Goal: Feedback & Contribution: Submit feedback/report problem

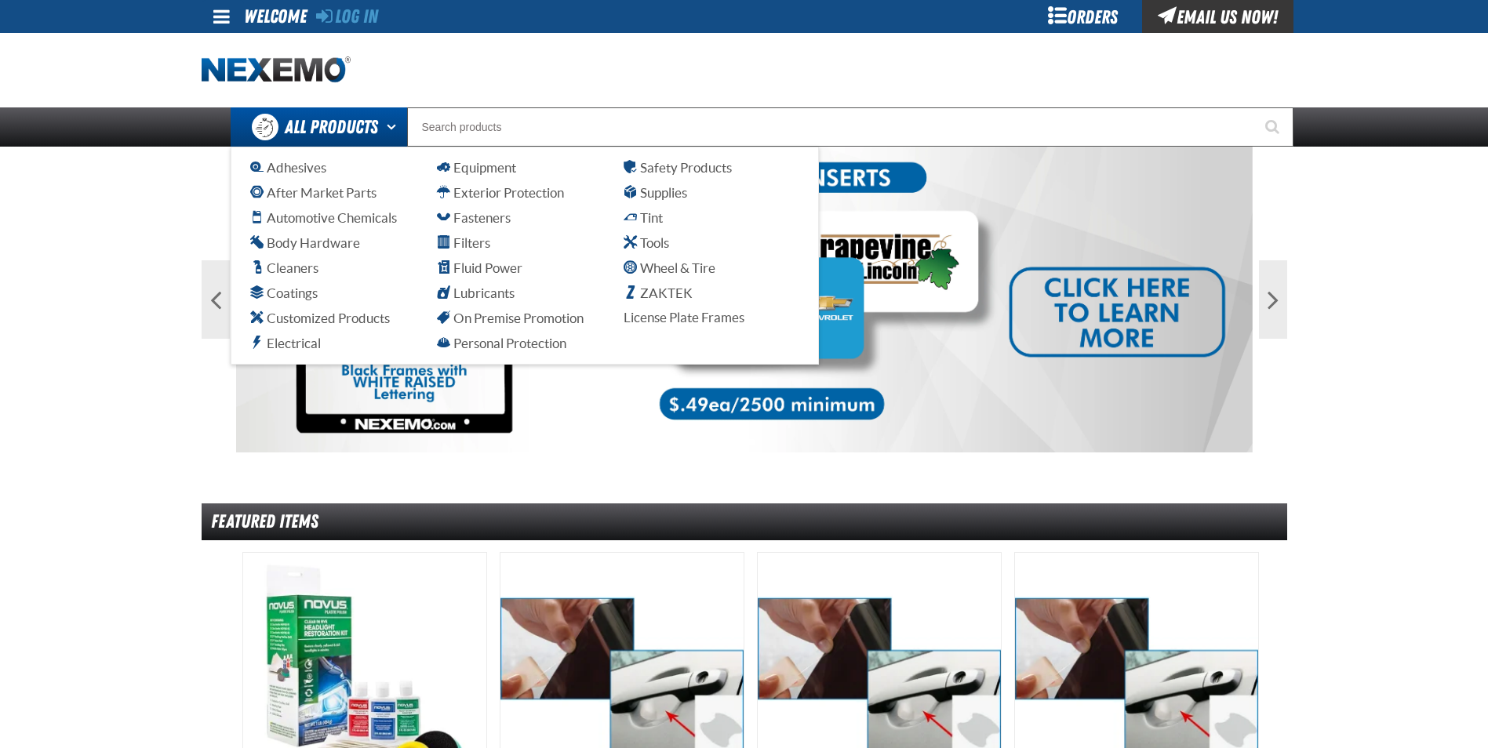
click at [386, 122] on button "Open All Products pages" at bounding box center [394, 126] width 26 height 39
click at [313, 218] on span "Automotive Chemicals" at bounding box center [323, 217] width 147 height 15
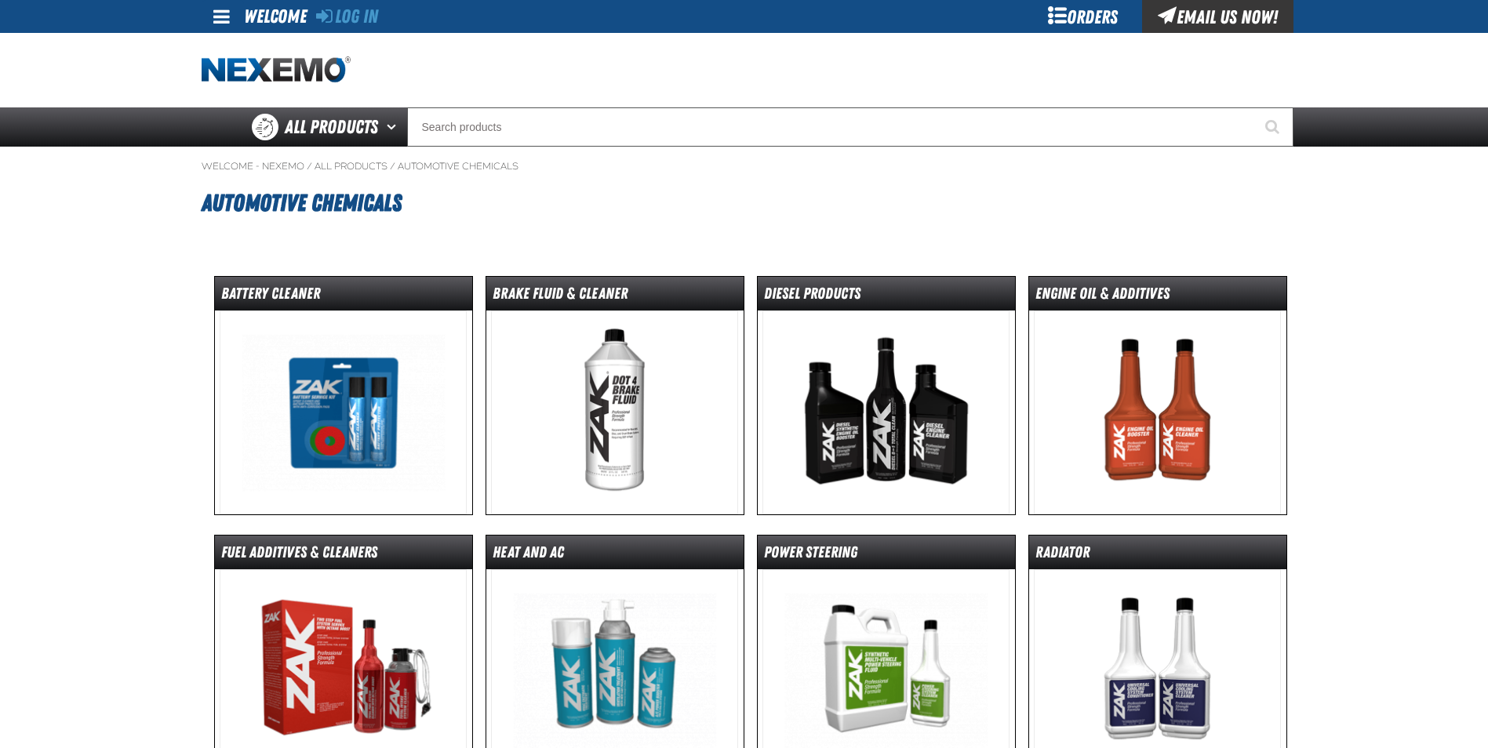
click at [1096, 21] on div "Orders" at bounding box center [1083, 16] width 118 height 33
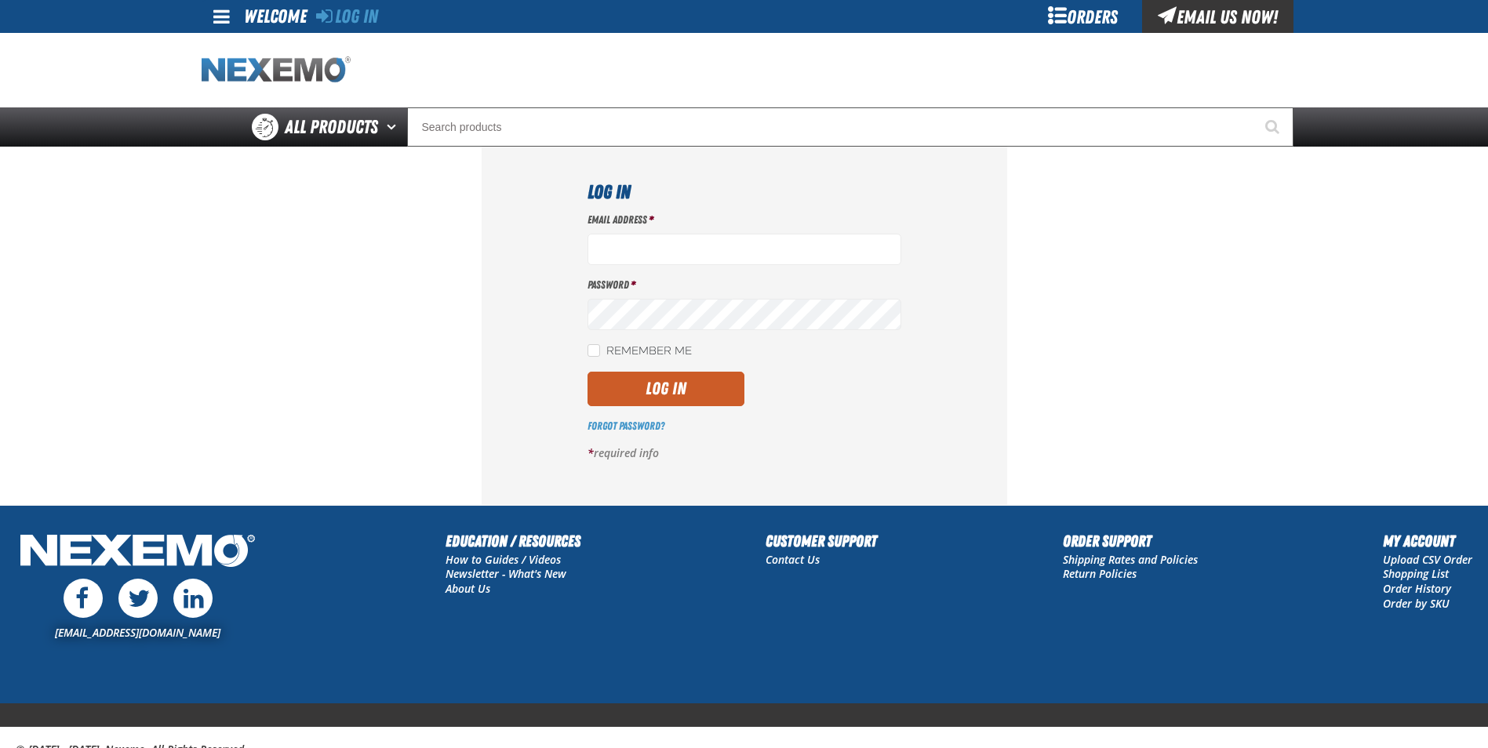
click at [262, 75] on img "Home" at bounding box center [276, 69] width 149 height 27
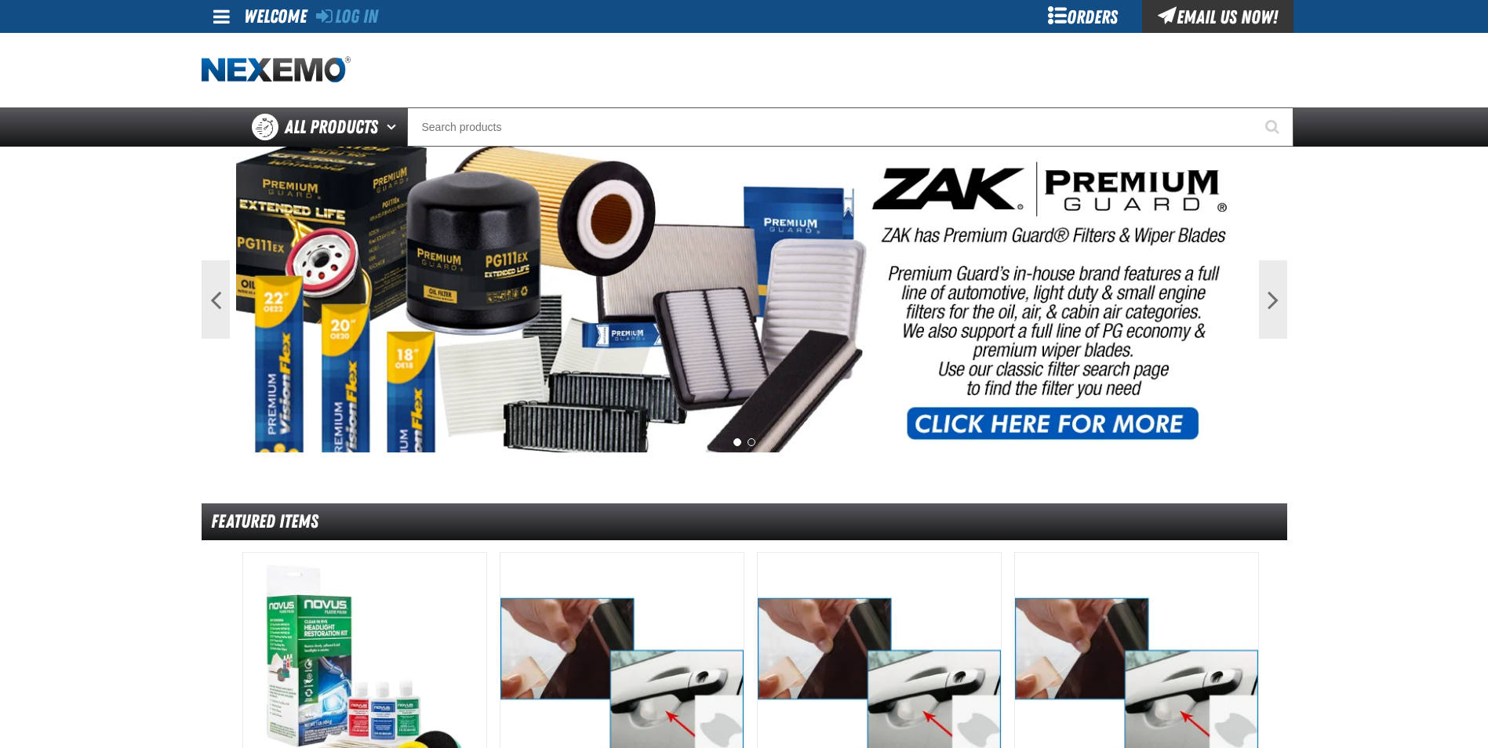
click at [1070, 21] on div "Orders" at bounding box center [1083, 16] width 118 height 33
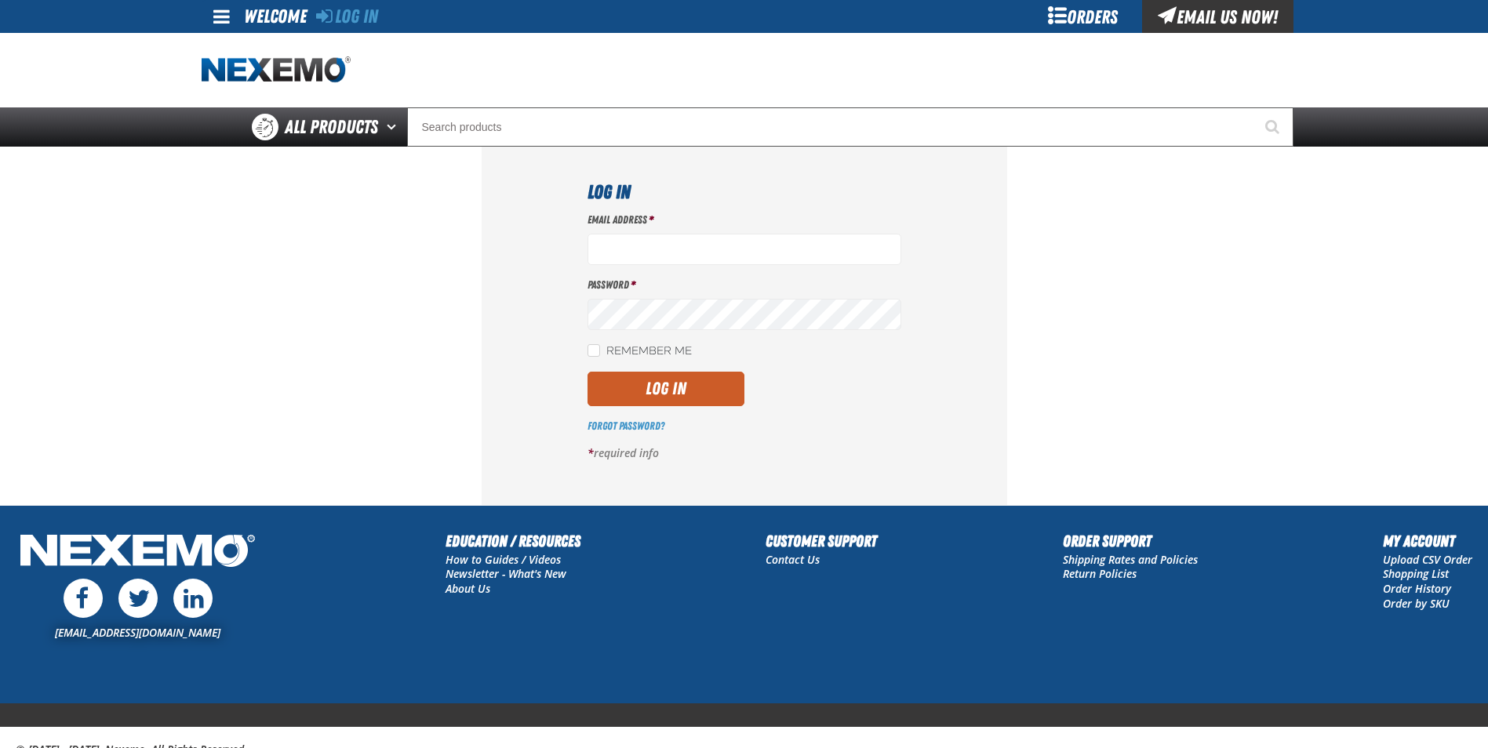
click at [223, 17] on span at bounding box center [221, 16] width 16 height 19
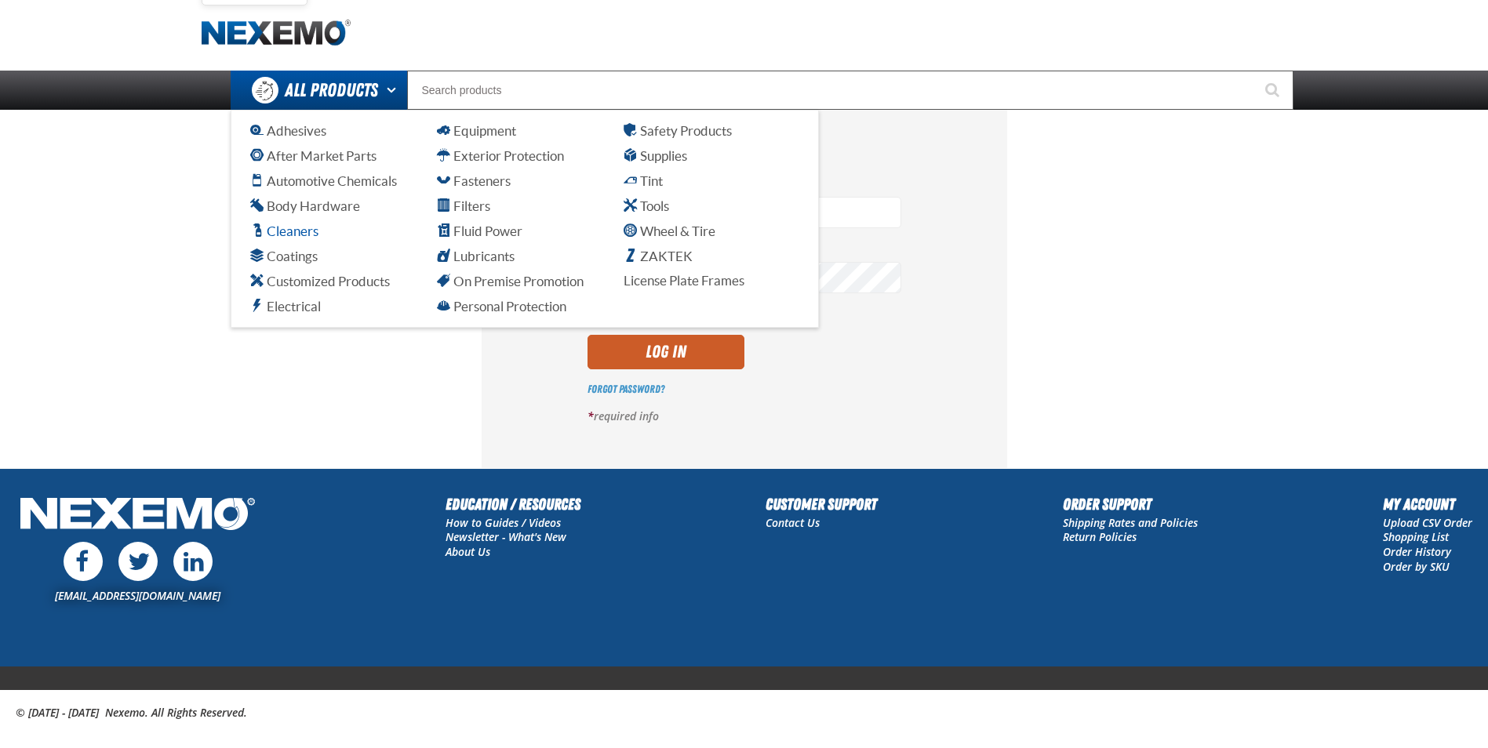
scroll to position [56, 0]
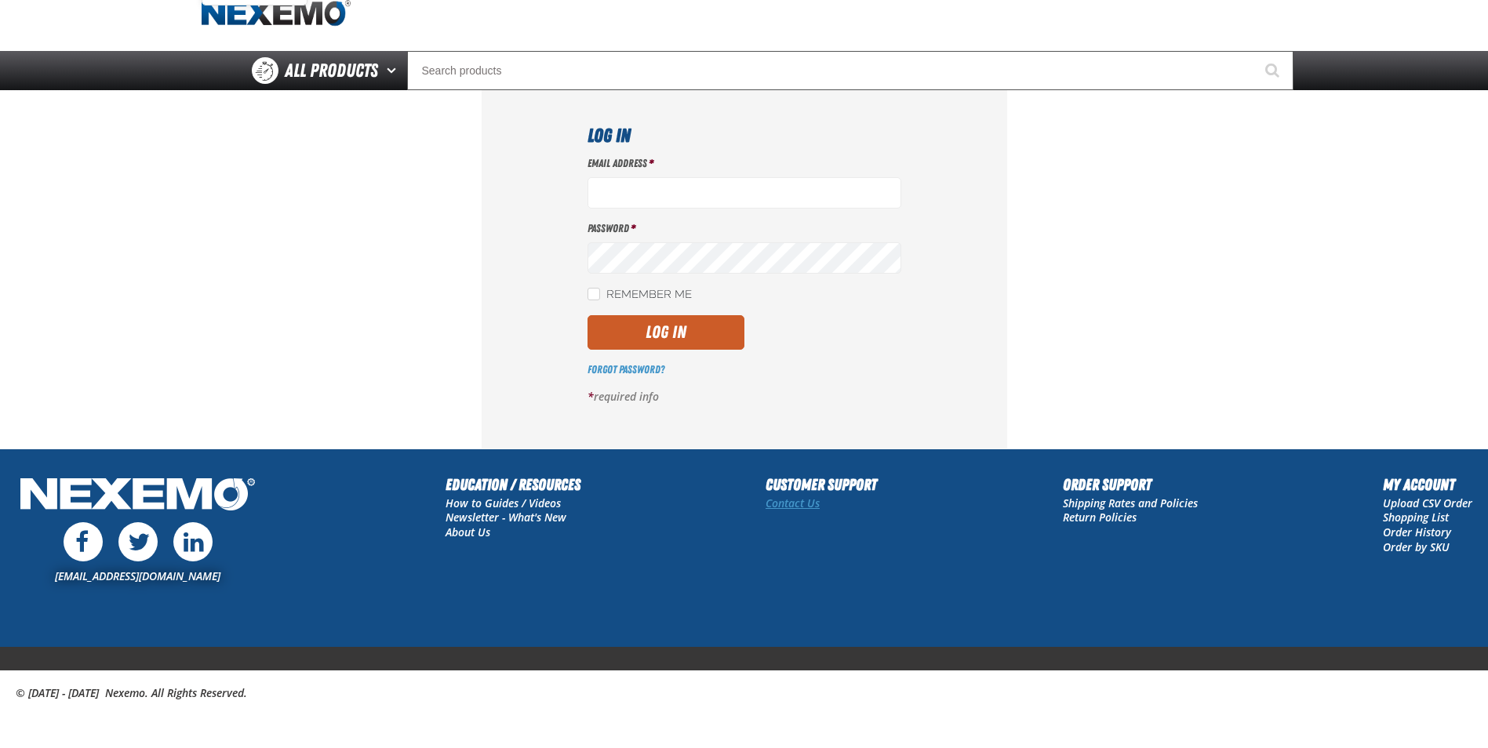
click at [774, 502] on link "Contact Us" at bounding box center [792, 503] width 54 height 15
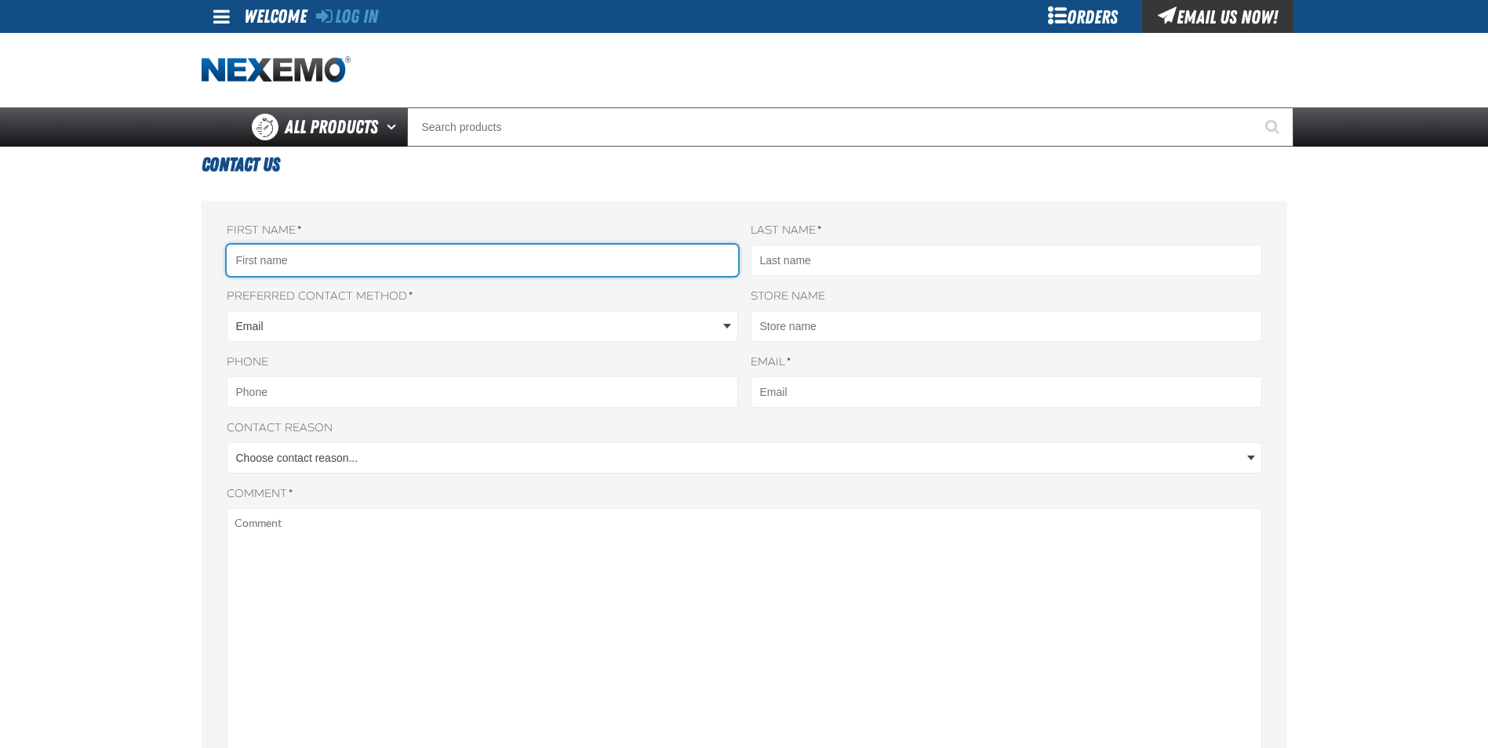
click at [260, 256] on input "First name *" at bounding box center [482, 260] width 511 height 31
type input "carlos"
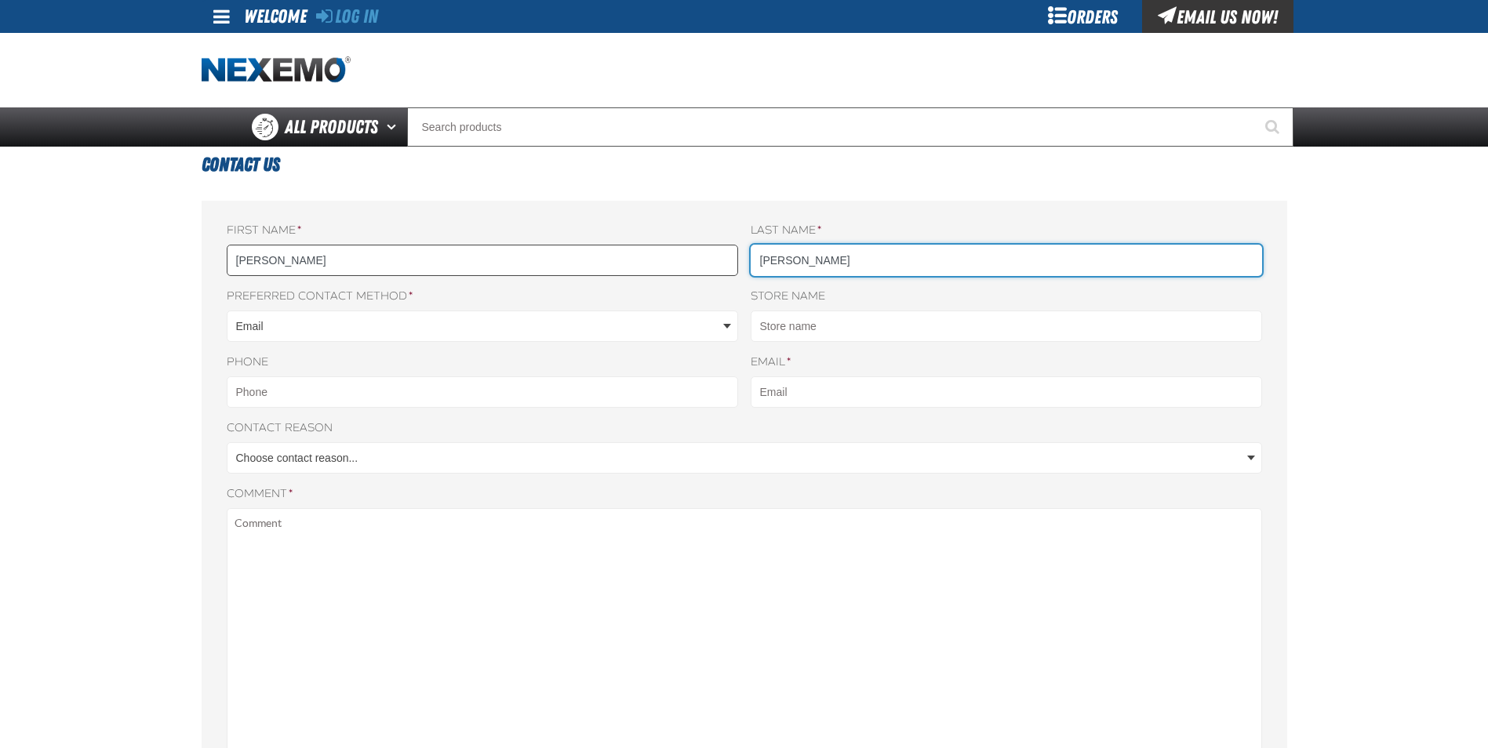
type input "romagosa"
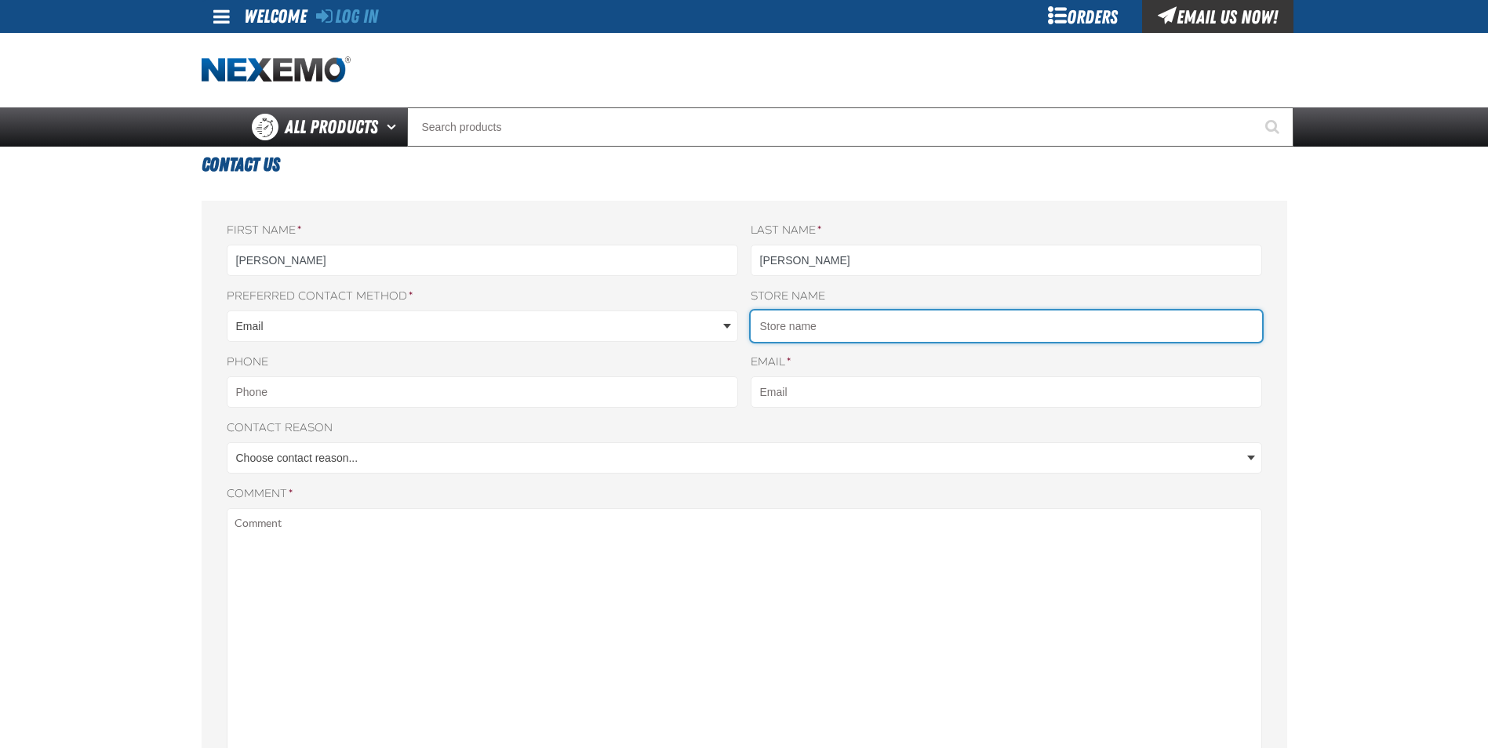
click at [776, 336] on input "Store name" at bounding box center [1006, 326] width 511 height 31
type input "ACEL Dealer Services"
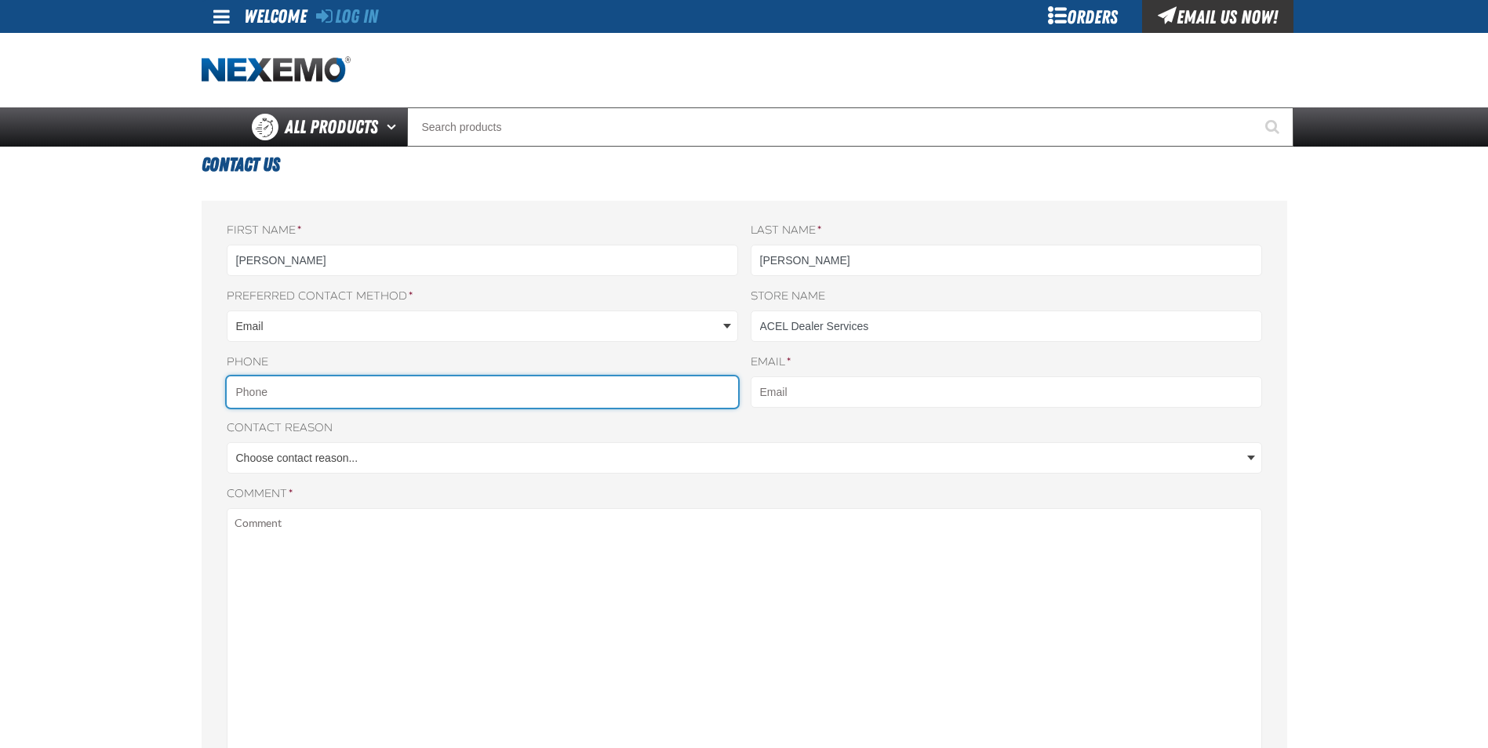
click at [247, 390] on input "Phone" at bounding box center [482, 391] width 511 height 31
type input "9544014206"
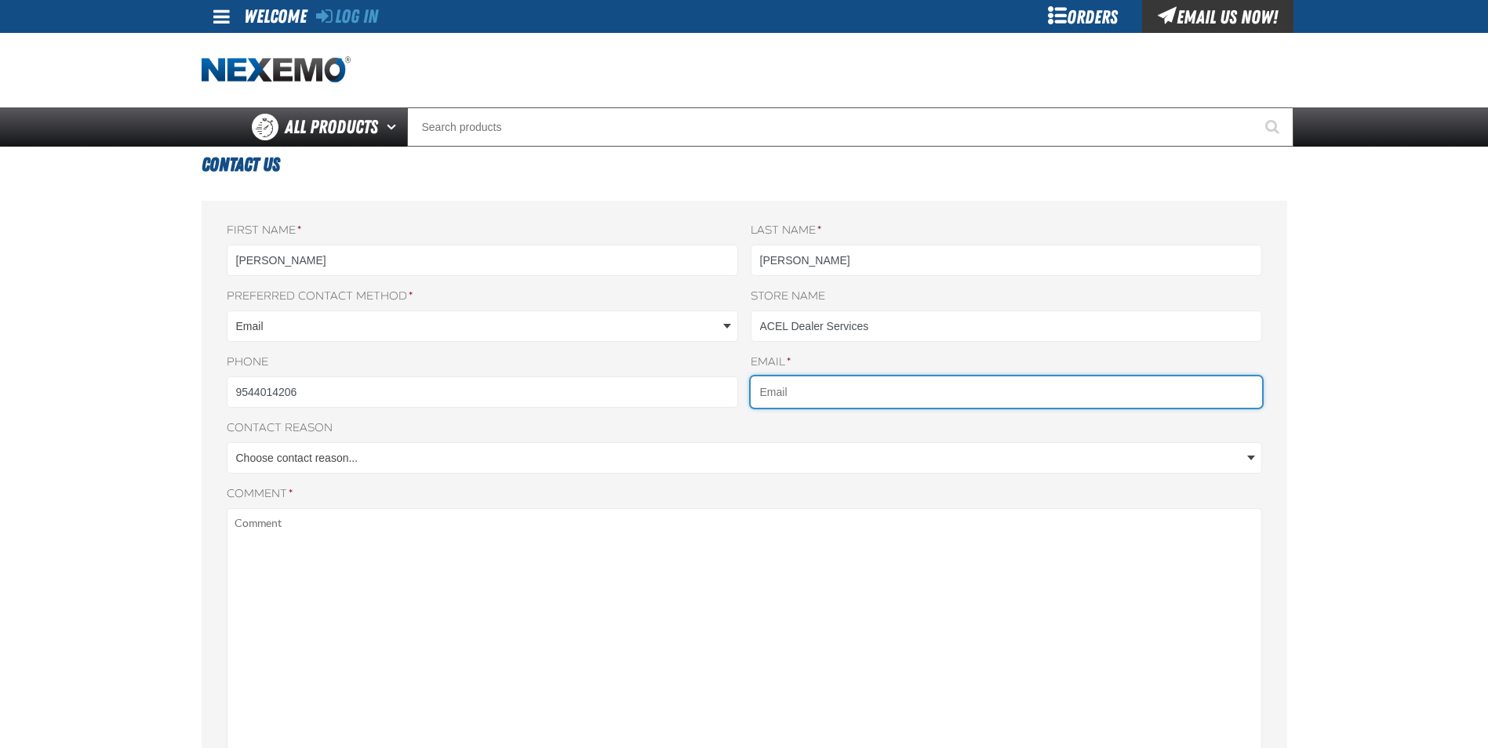
click at [840, 387] on input "Email *" at bounding box center [1006, 391] width 511 height 31
type input "cromagosa@acelusa.com"
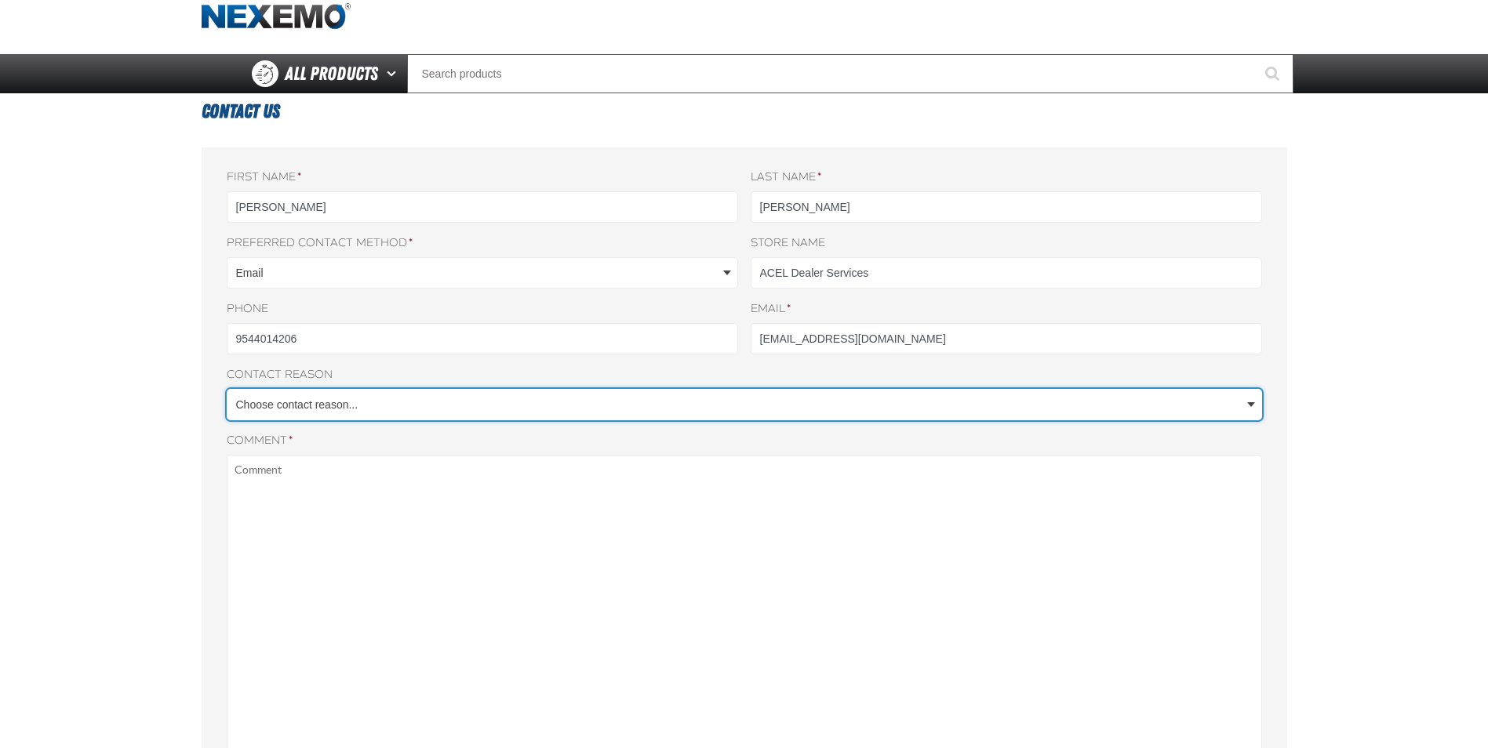
scroll to position [78, 0]
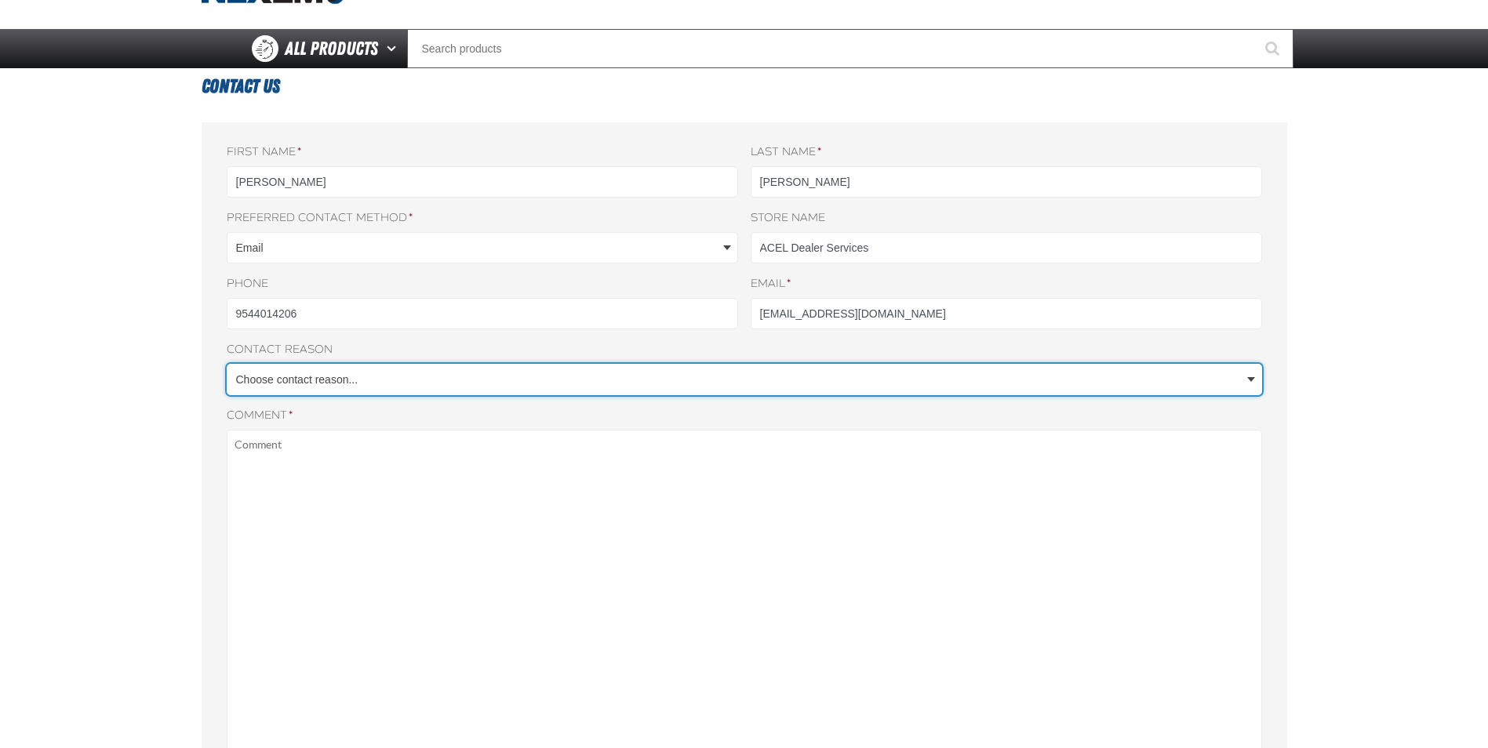
click at [365, 374] on body "Skip to Main Content Staging Site 5.1 Upgrade Site Log In Log In Welcome Log In…" at bounding box center [744, 584] width 1488 height 1325
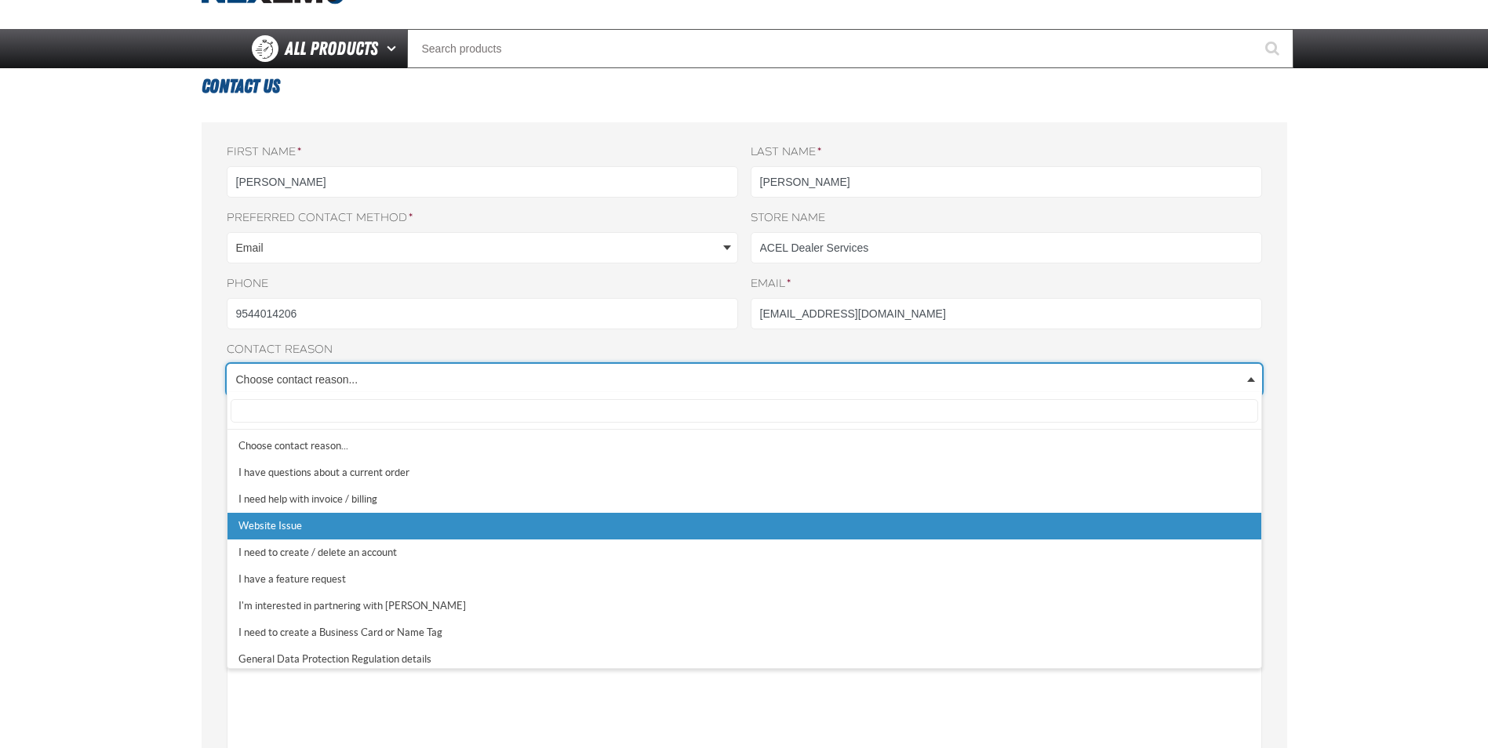
scroll to position [5, 0]
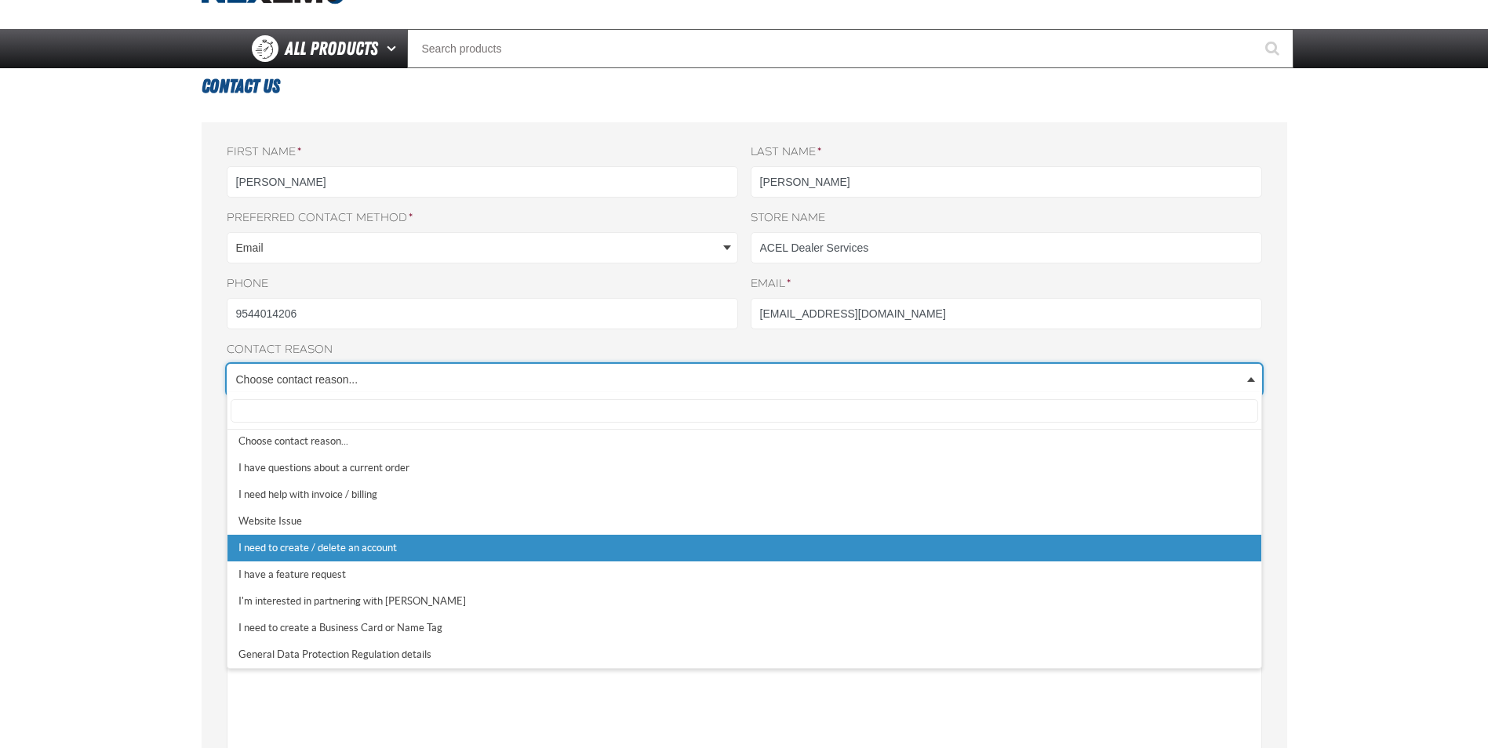
select select "5"
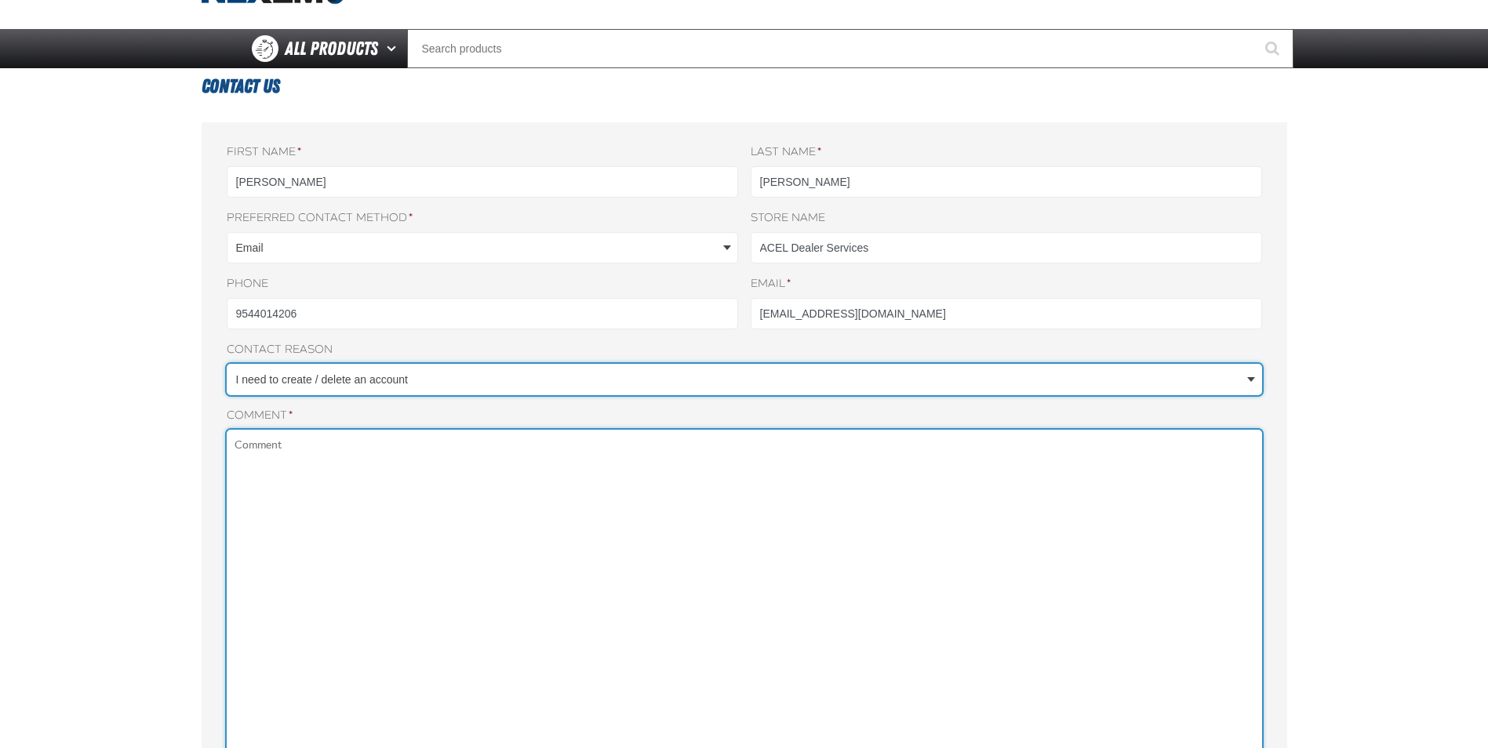
click at [245, 448] on textarea "Comment *" at bounding box center [744, 643] width 1035 height 426
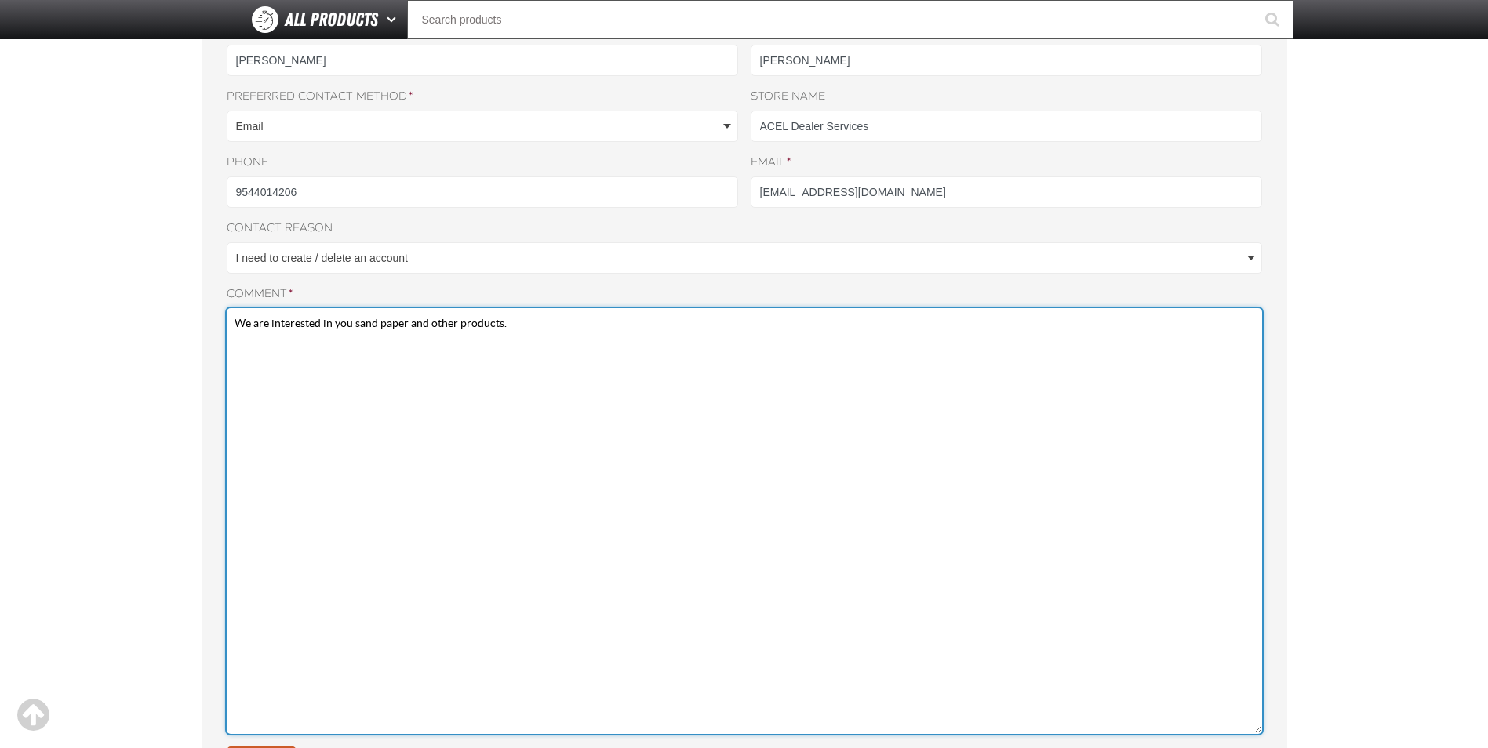
scroll to position [235, 0]
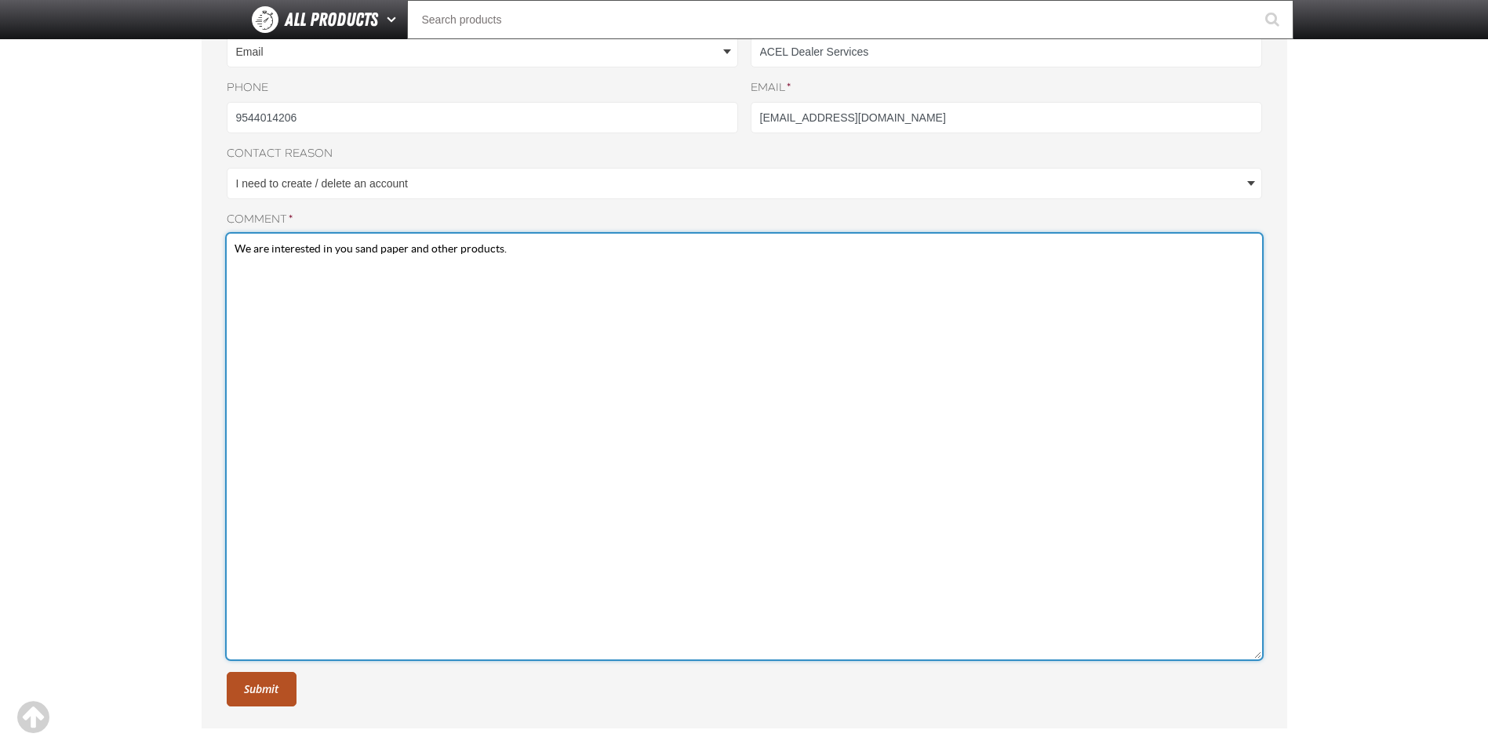
type textarea "We are interested in you sand paper and other products."
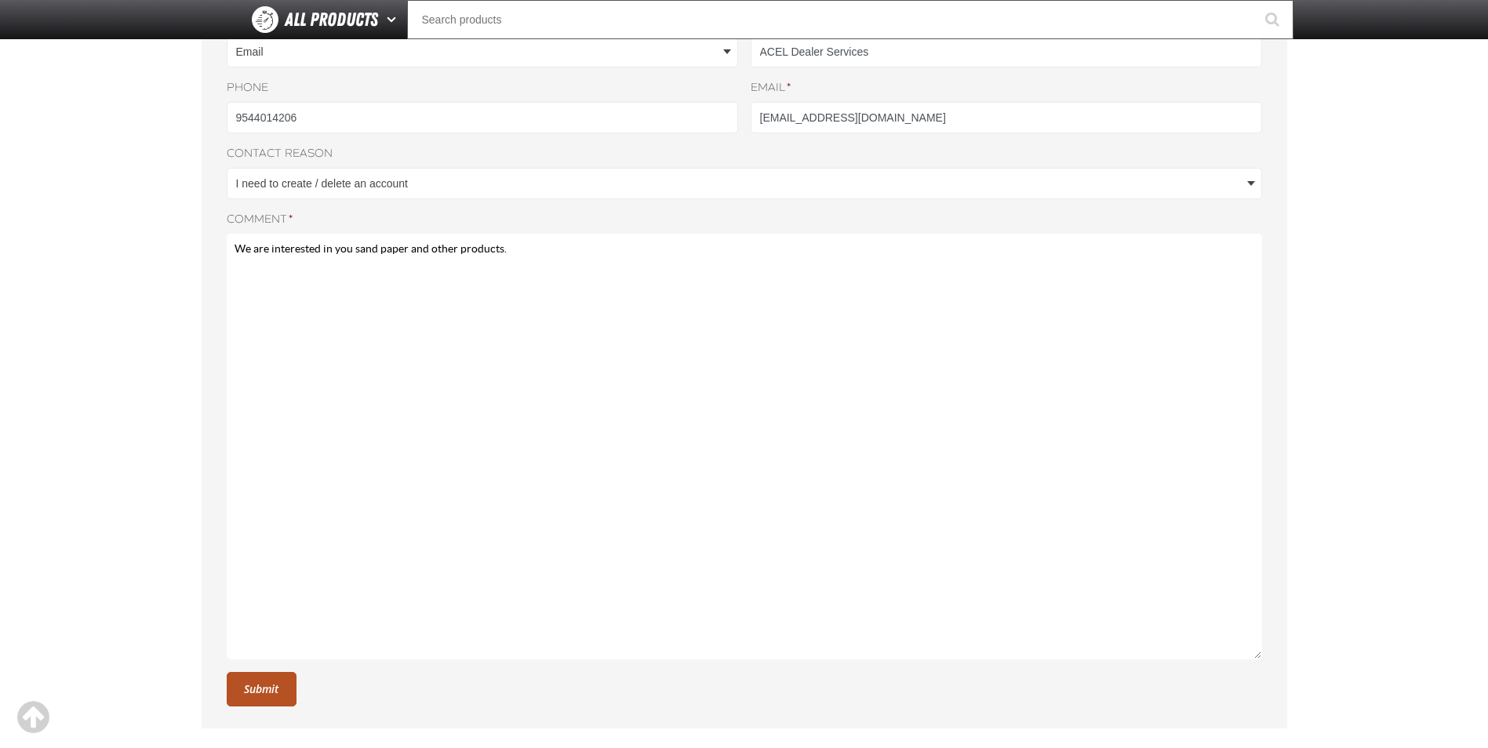
click at [284, 683] on button "Submit" at bounding box center [262, 689] width 70 height 35
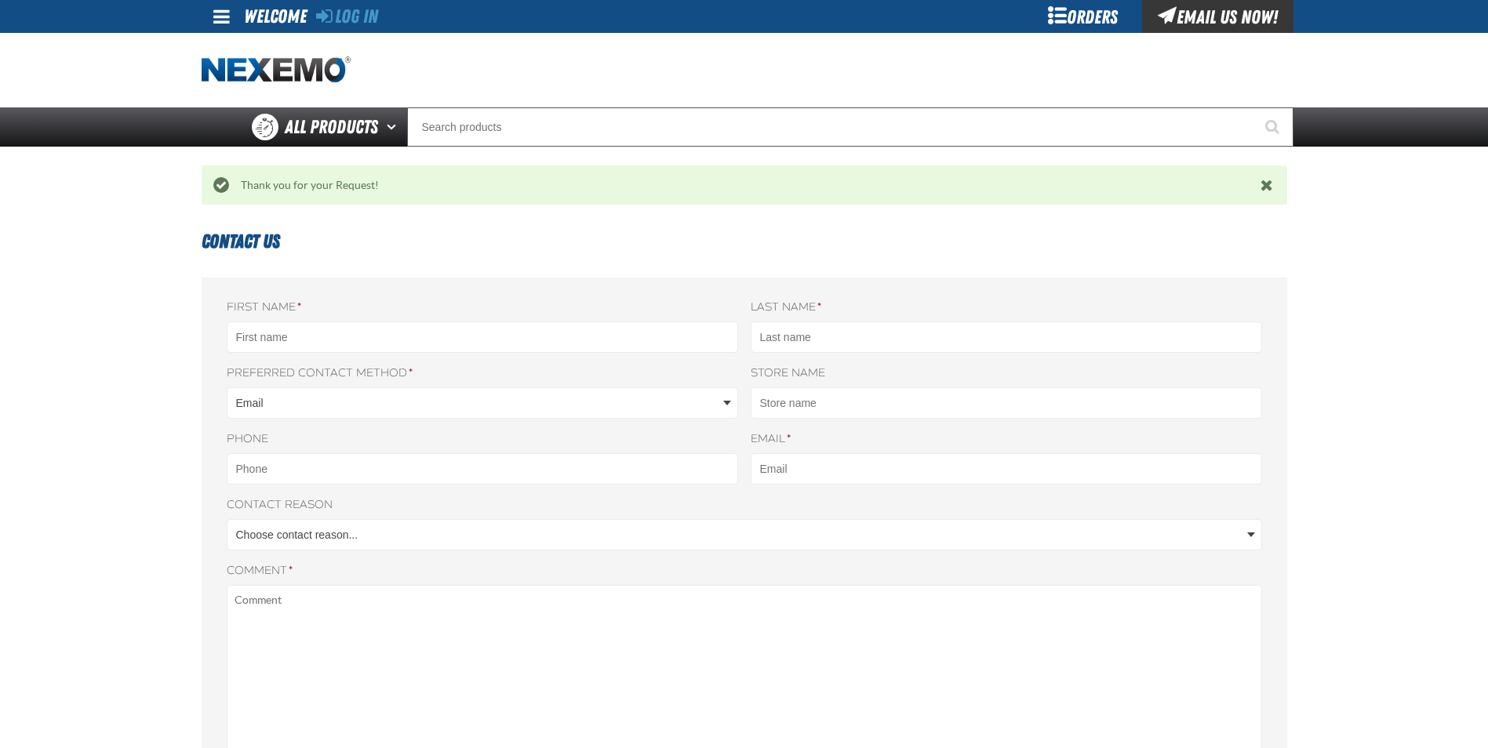
click at [229, 19] on span at bounding box center [221, 16] width 16 height 19
